Goal: Information Seeking & Learning: Find specific fact

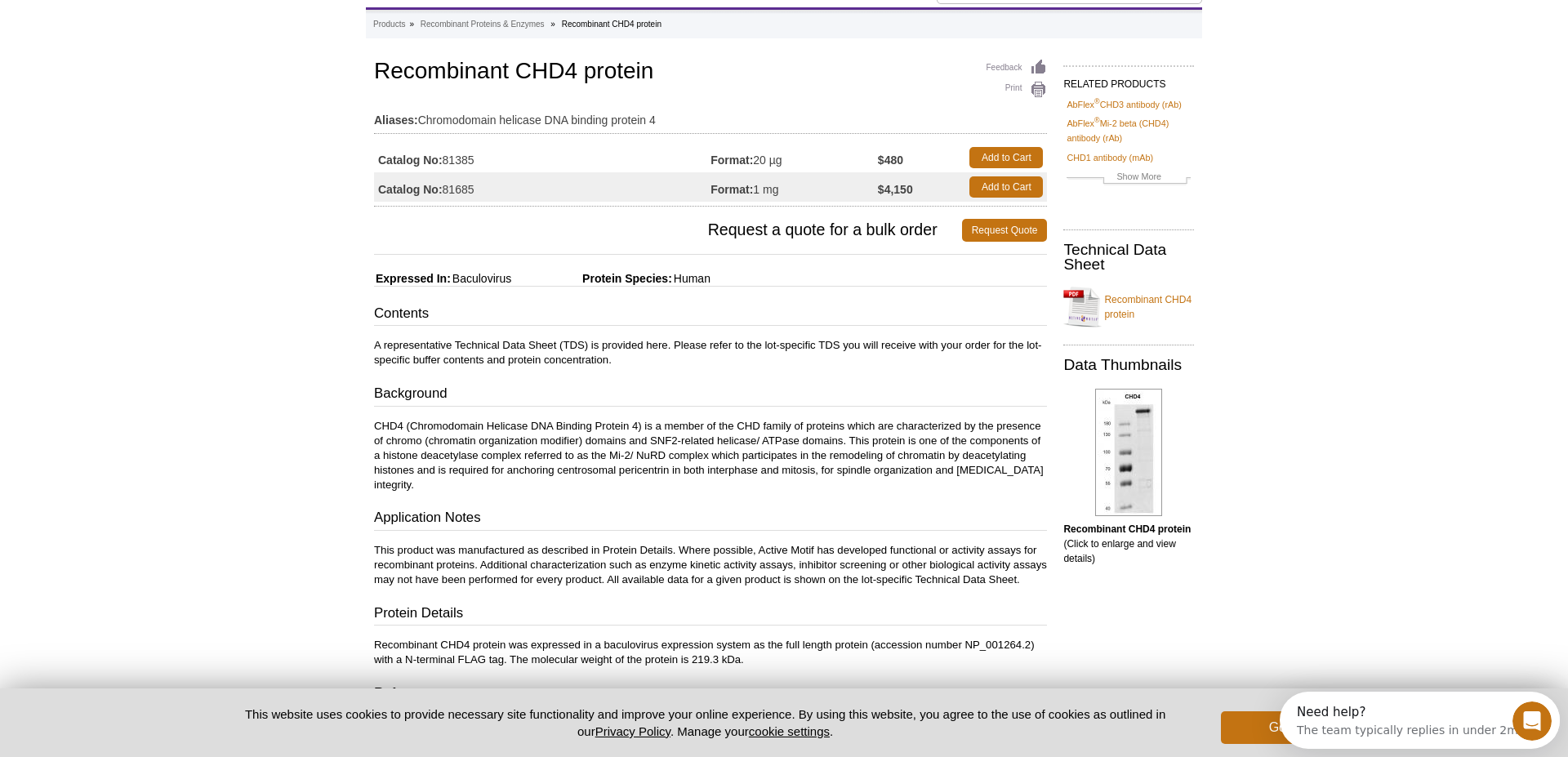
scroll to position [38, 0]
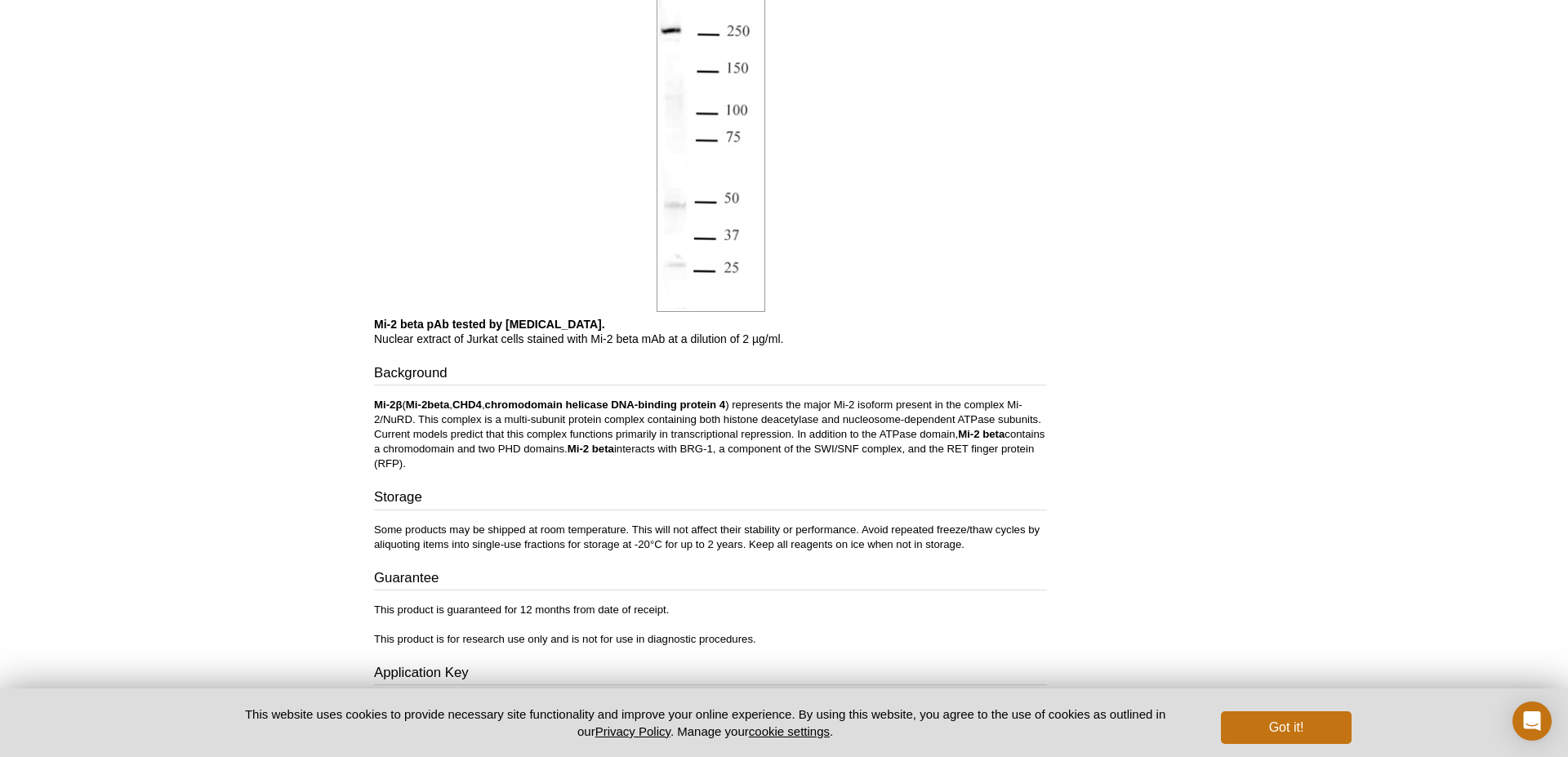
scroll to position [1127, 0]
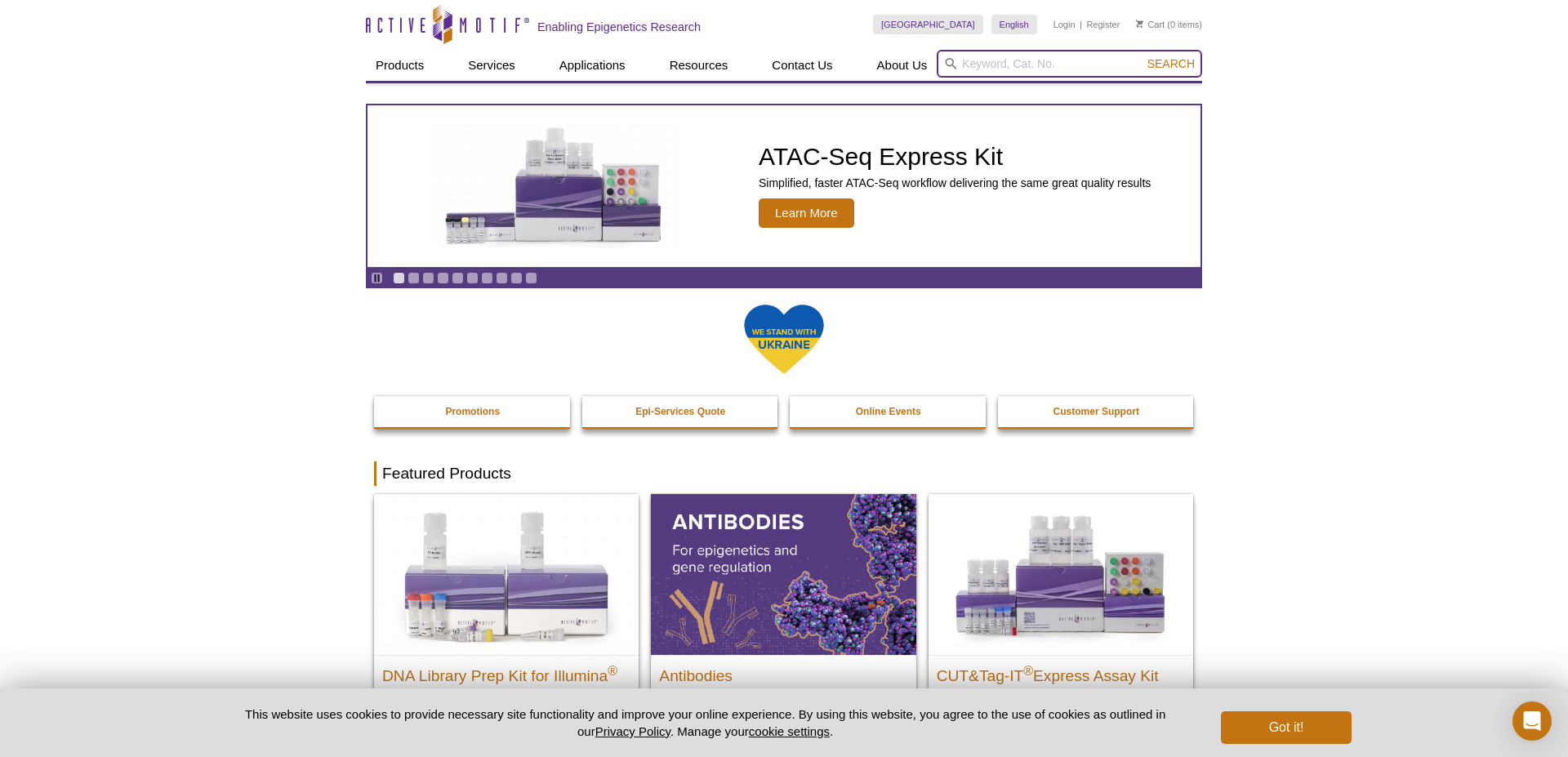
click at [988, 71] on input "search" at bounding box center [1069, 63] width 265 height 28
paste input "39289"
type input "39289"
click at [1142, 57] on button "Search" at bounding box center [1171, 64] width 57 height 15
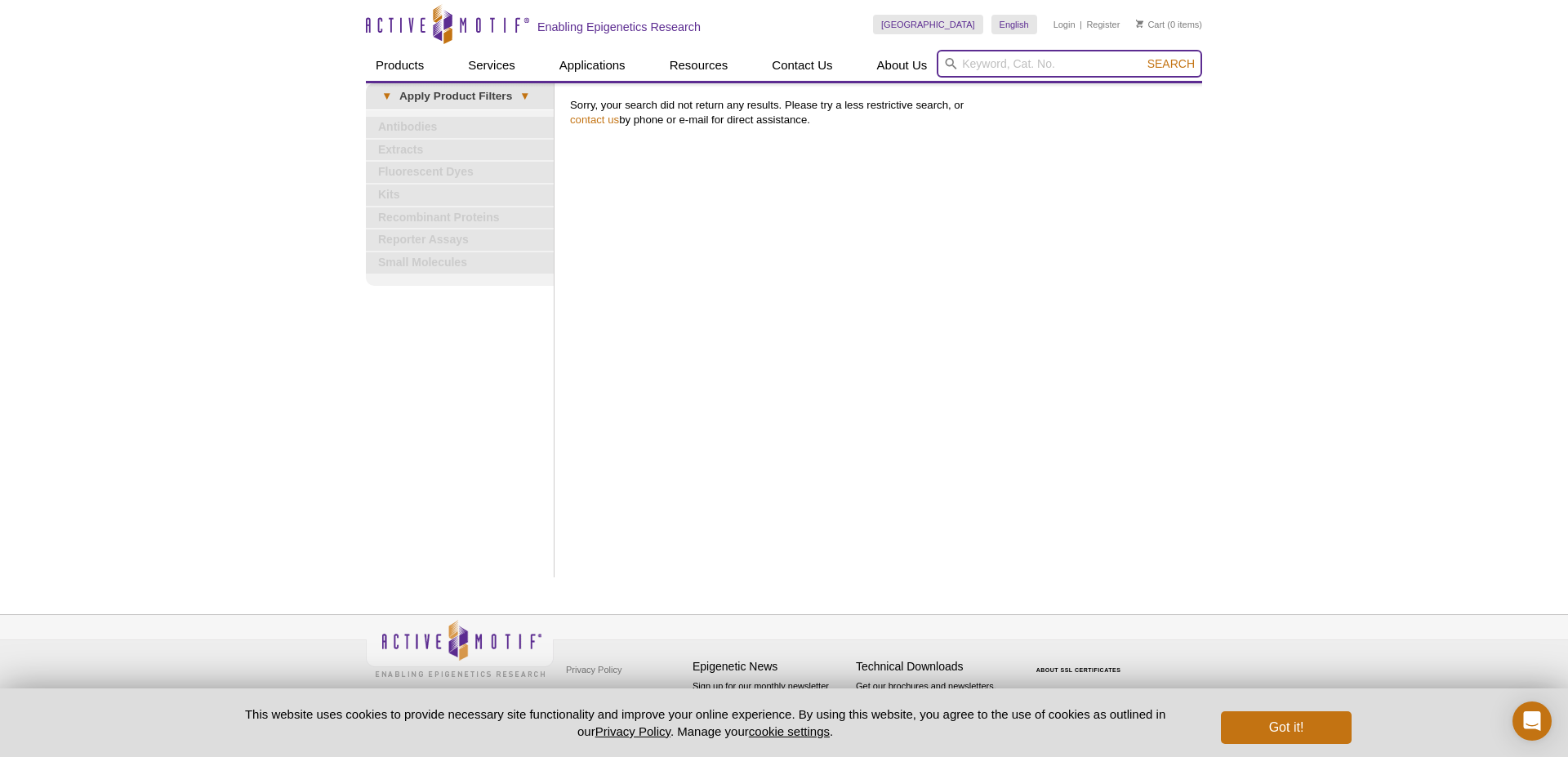
click at [989, 72] on input "search" at bounding box center [1069, 63] width 265 height 28
paste input "39289"
drag, startPoint x: 1028, startPoint y: 65, endPoint x: 984, endPoint y: 67, distance: 44.0
click at [984, 67] on input "39289" at bounding box center [1069, 63] width 265 height 28
type input "39290"
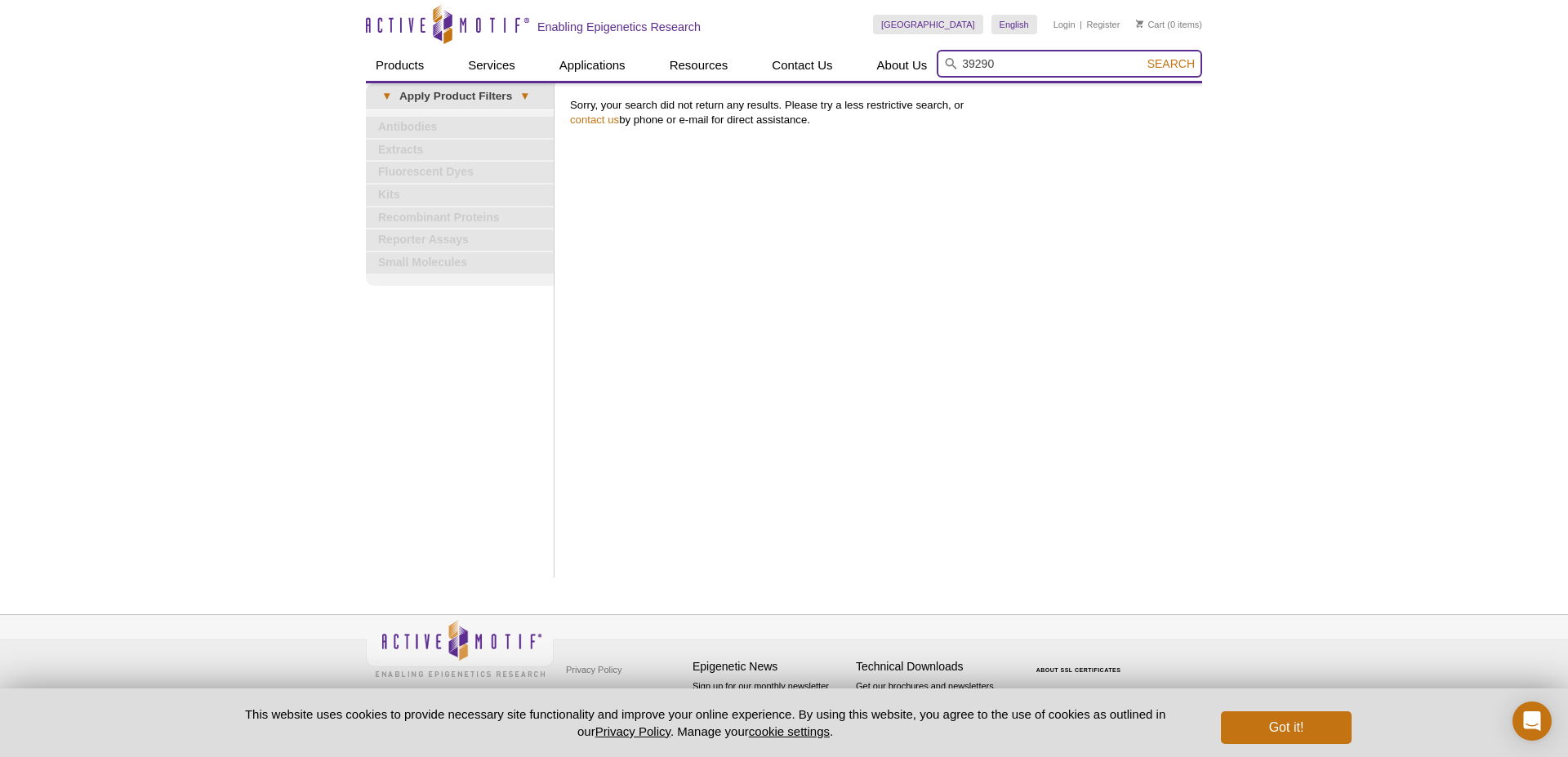
click at [1142, 57] on button "Search" at bounding box center [1171, 64] width 57 height 15
click at [1178, 68] on span "Search" at bounding box center [1171, 63] width 47 height 13
click at [1179, 57] on span "Search" at bounding box center [1171, 63] width 47 height 13
drag, startPoint x: 1034, startPoint y: 59, endPoint x: 899, endPoint y: 47, distance: 135.5
click at [899, 47] on div "Skip to content Active Motif Logo Enabling Epigenetics Research United States A…" at bounding box center [783, 40] width 836 height 81
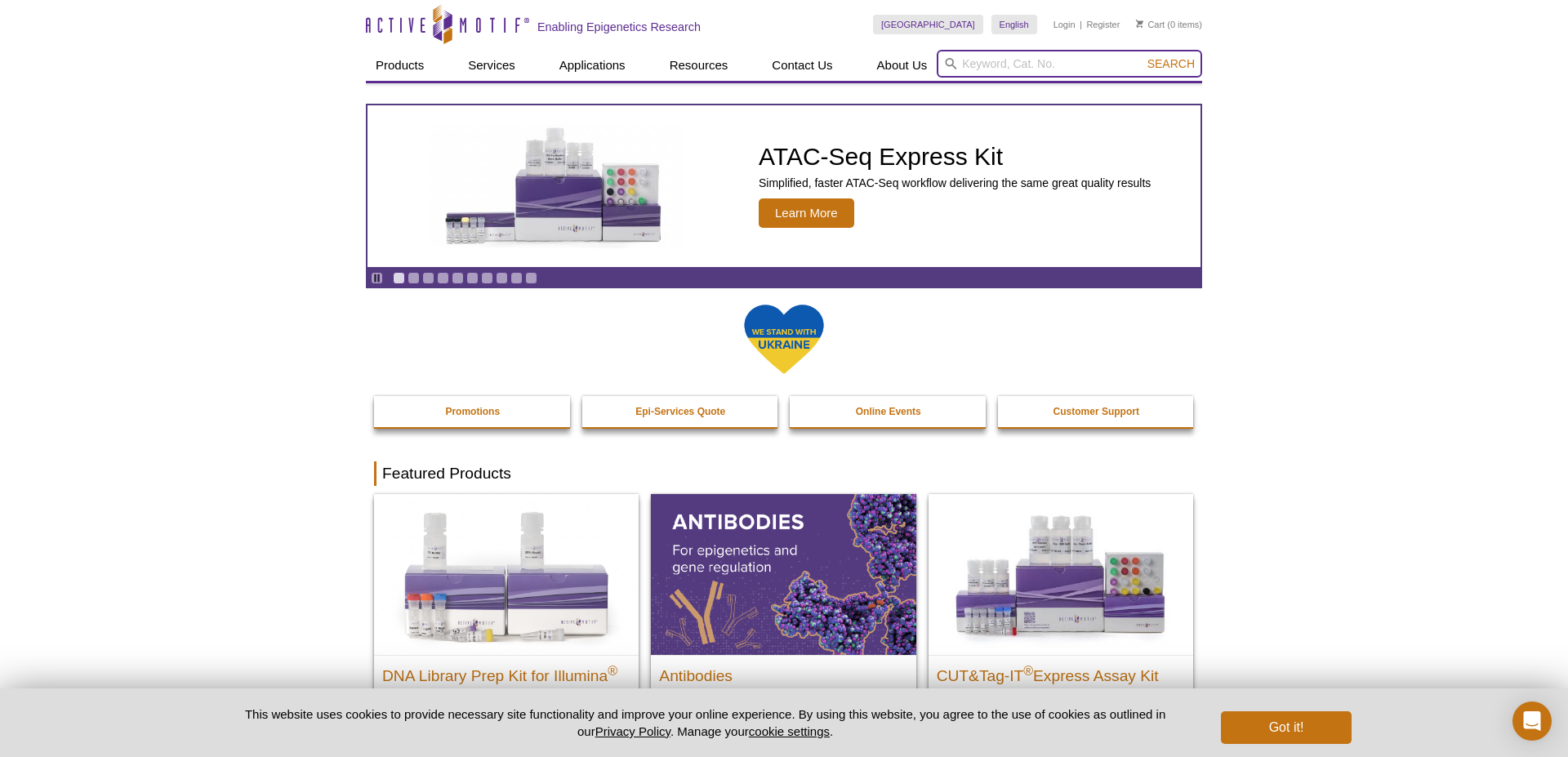
click at [1105, 67] on input "search" at bounding box center [1069, 63] width 265 height 28
paste input "39290"
type input "39290"
click at [1142, 57] on button "Search" at bounding box center [1171, 64] width 57 height 15
click at [1149, 64] on span "Search" at bounding box center [1171, 63] width 47 height 13
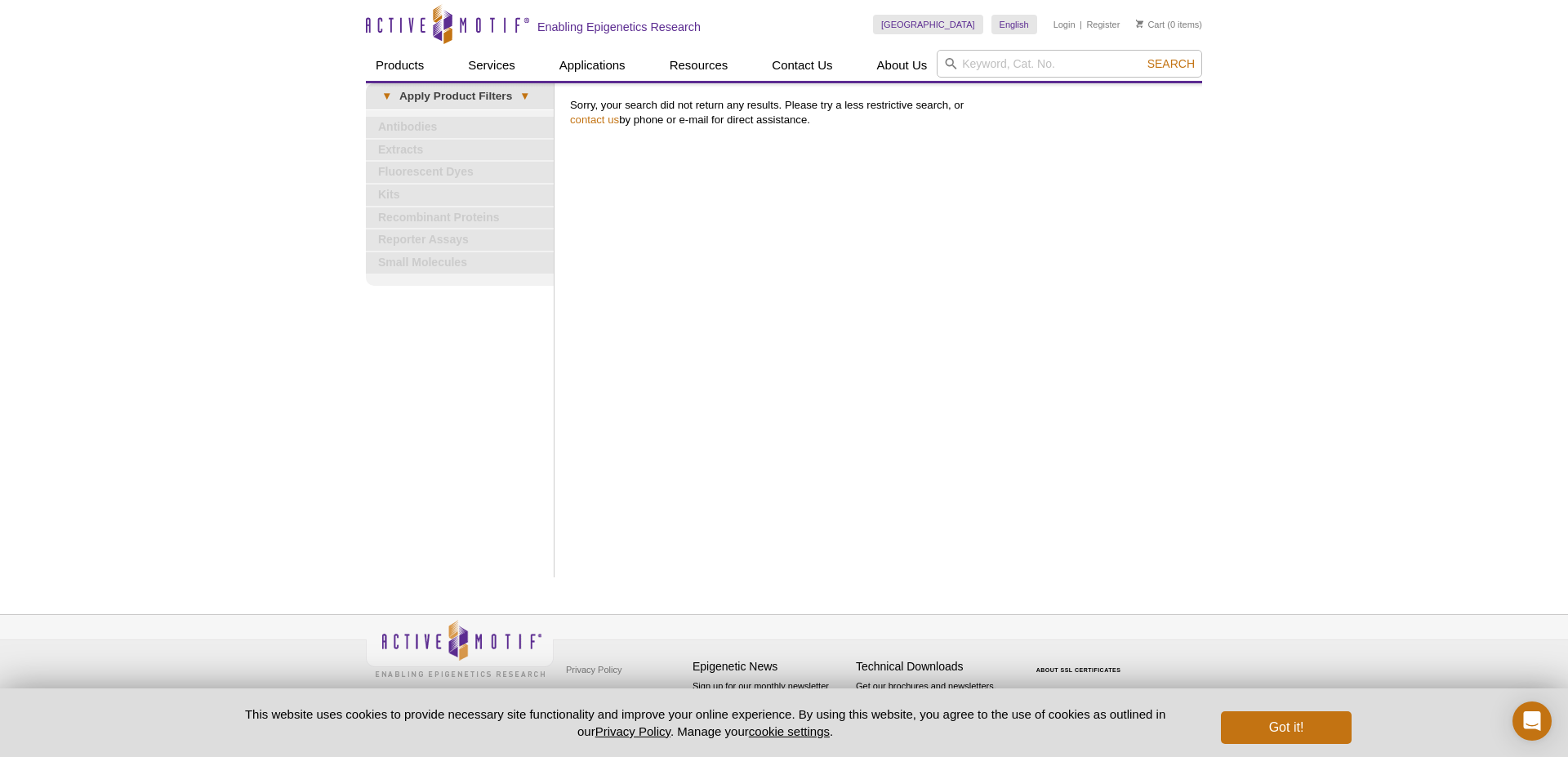
click at [1365, 319] on div "Active Motif Logo Enabling Epigenetics Research 0 Search Skip to content Active…" at bounding box center [784, 378] width 1568 height 757
click at [994, 166] on div "Print Results Sorry, your search did not return any results. Please try a less …" at bounding box center [882, 330] width 640 height 494
drag, startPoint x: 858, startPoint y: 126, endPoint x: 572, endPoint y: 96, distance: 287.6
click at [572, 96] on div "Print Results Sorry, your search did not return any results. Please try a less …" at bounding box center [882, 330] width 640 height 494
drag, startPoint x: 728, startPoint y: 233, endPoint x: 715, endPoint y: 221, distance: 17.7
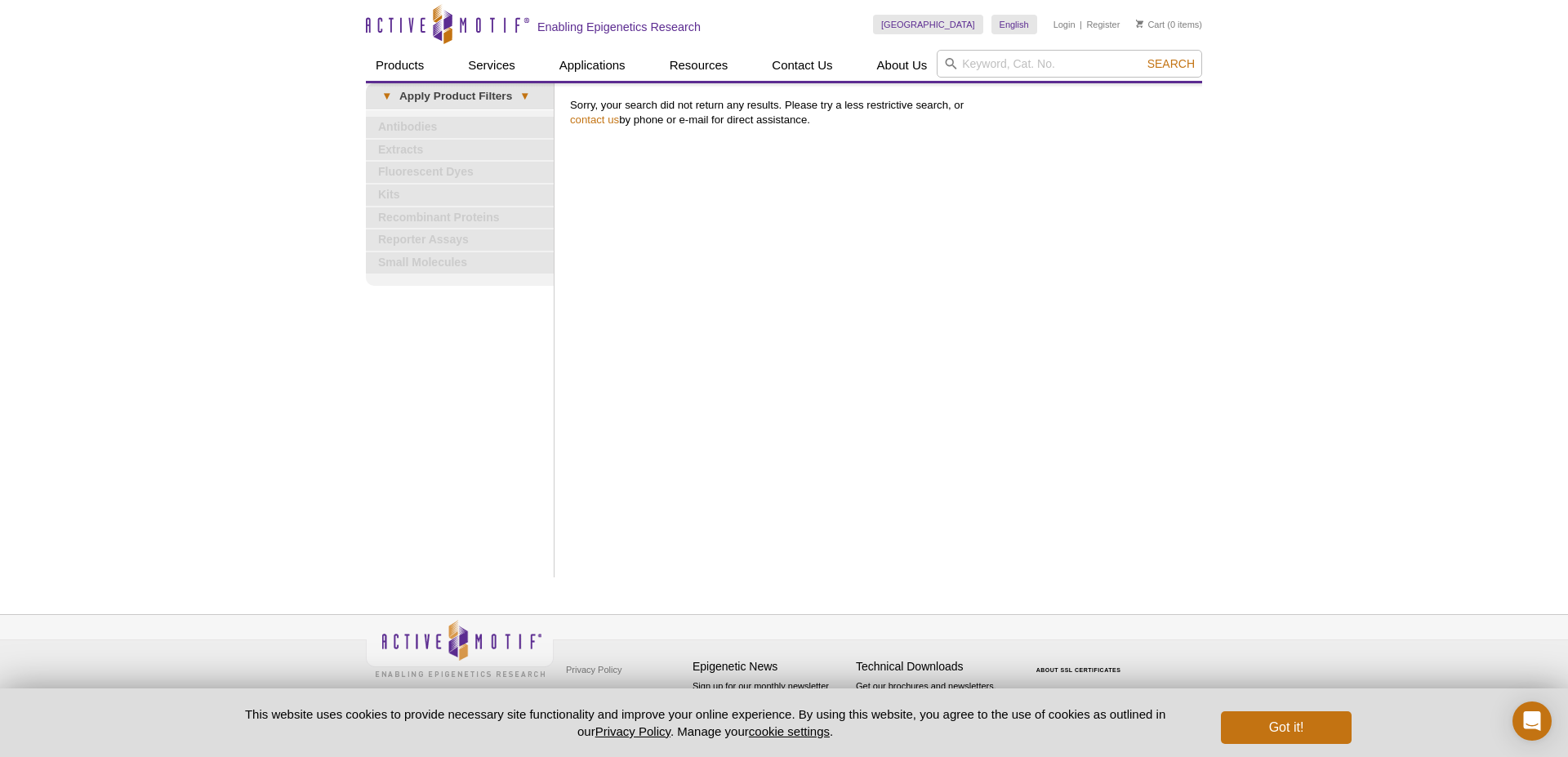
click at [726, 232] on div "Print Results Sorry, your search did not return any results. Please try a less …" at bounding box center [882, 330] width 640 height 494
